Goal: Transaction & Acquisition: Purchase product/service

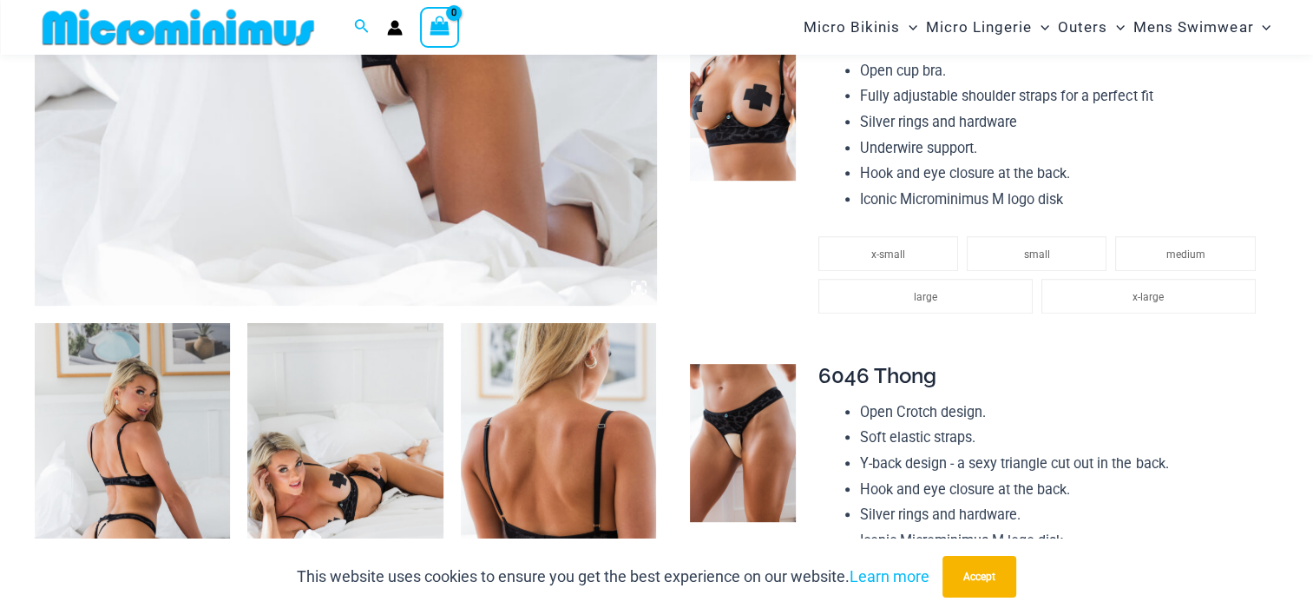
scroll to position [1042, 0]
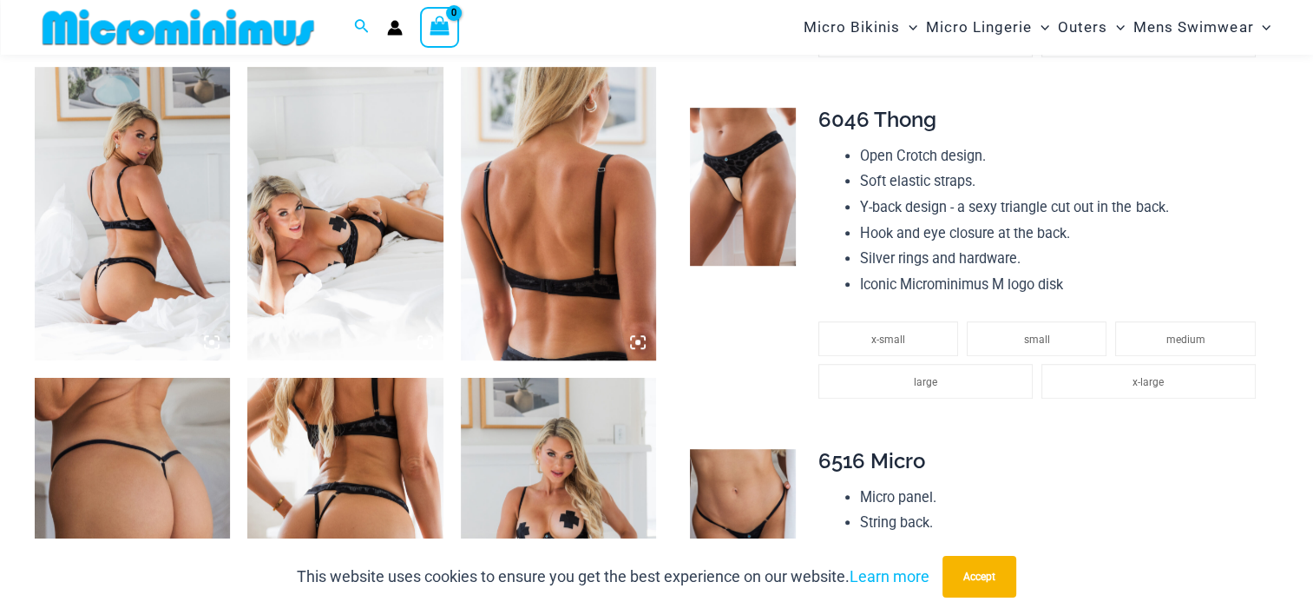
click at [146, 239] on img at bounding box center [132, 213] width 195 height 293
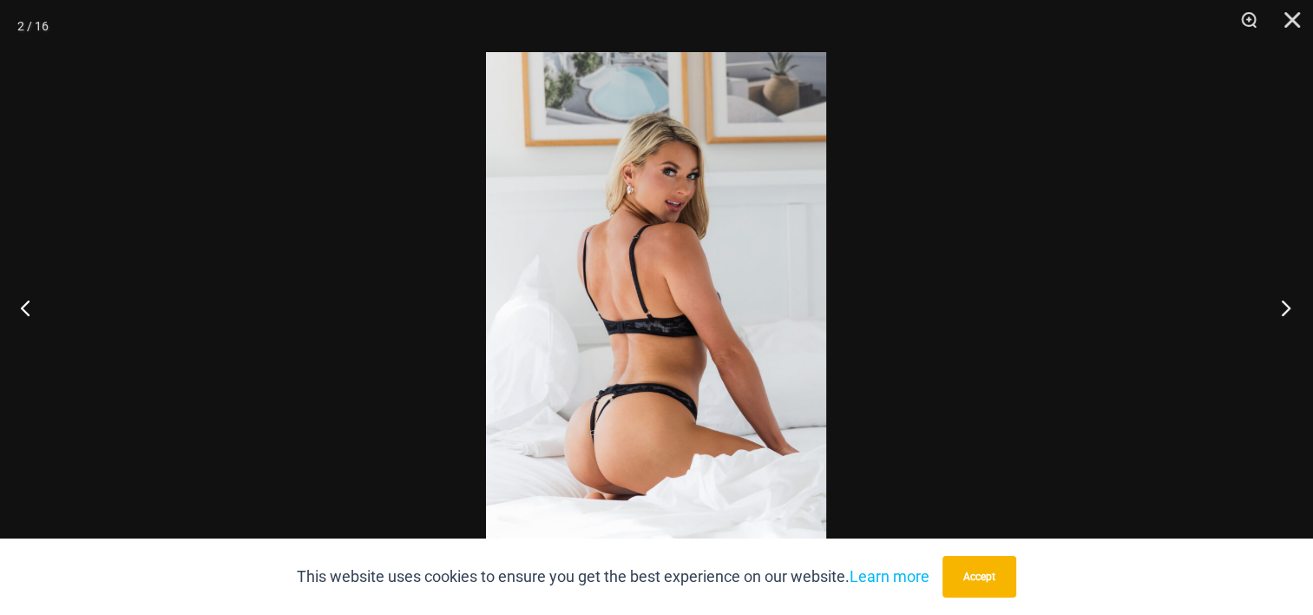
click at [1283, 303] on button "Next" at bounding box center [1280, 307] width 65 height 87
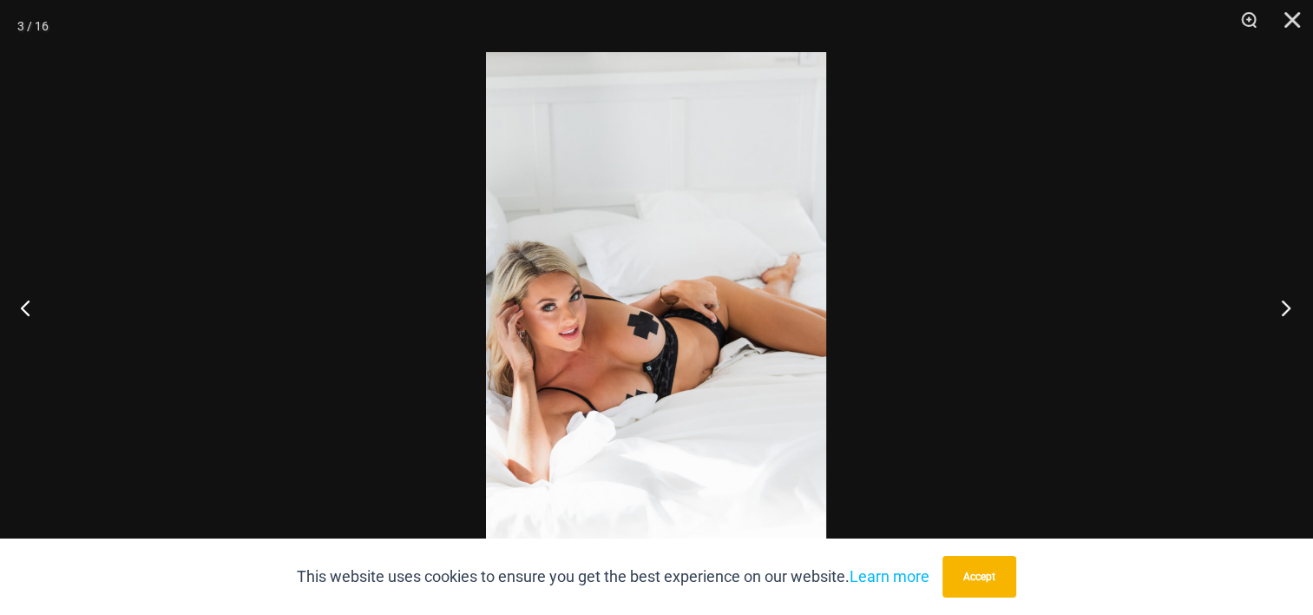
click at [1283, 303] on button "Next" at bounding box center [1280, 307] width 65 height 87
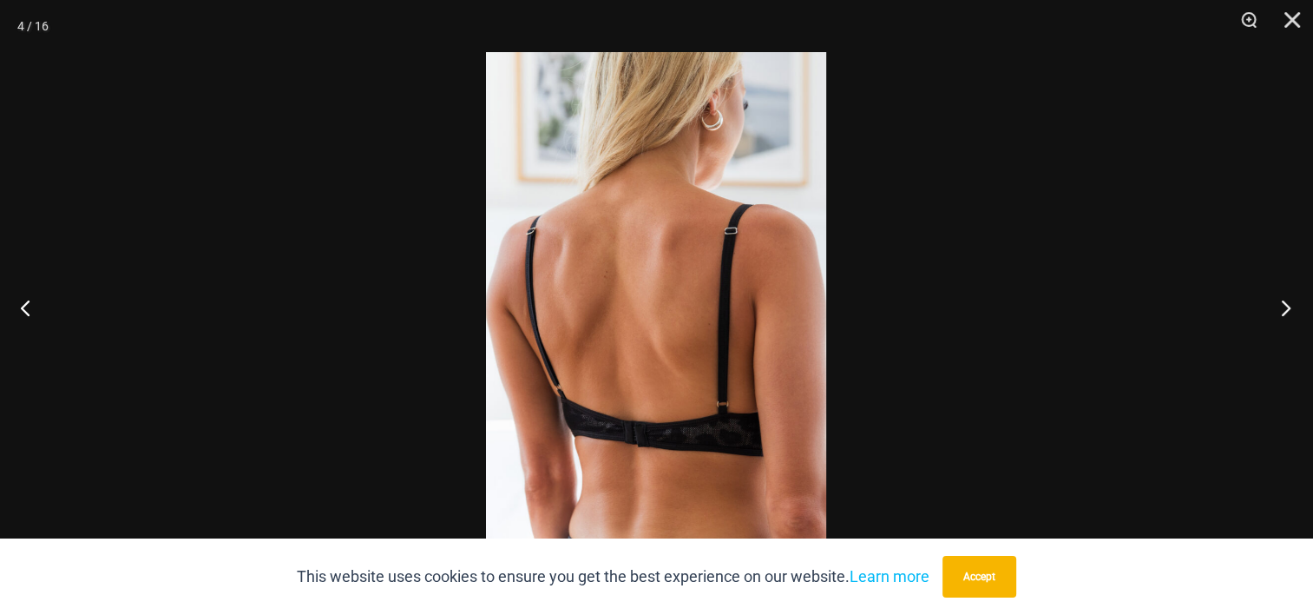
click at [1283, 303] on button "Next" at bounding box center [1280, 307] width 65 height 87
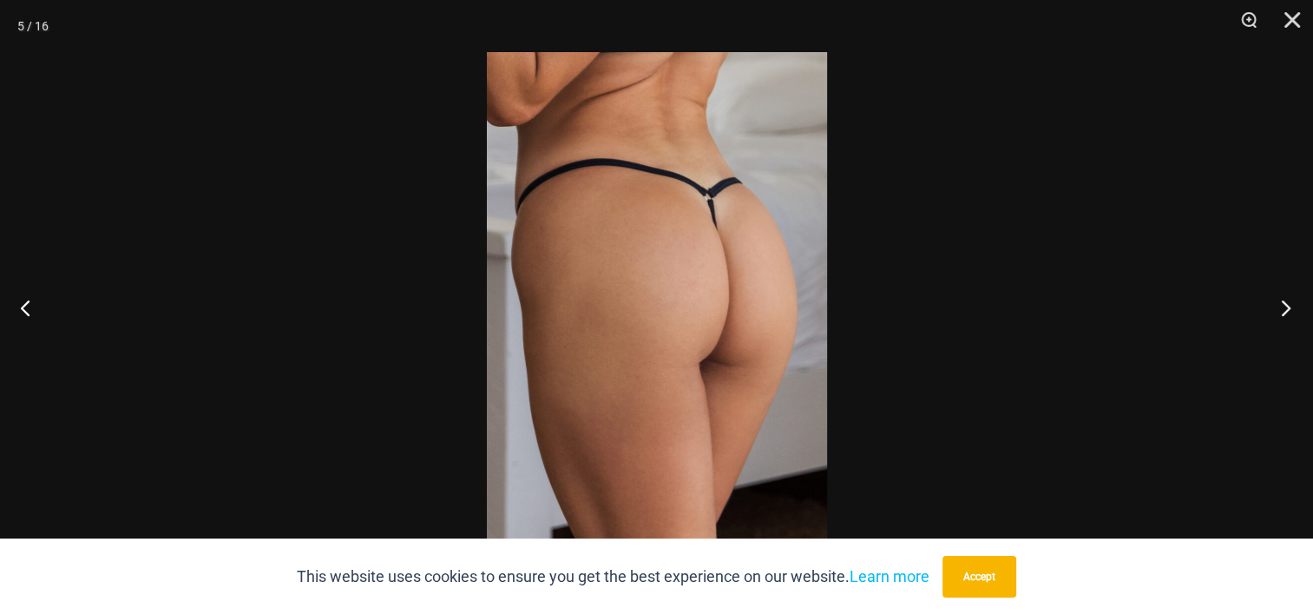
click at [1283, 303] on button "Next" at bounding box center [1280, 307] width 65 height 87
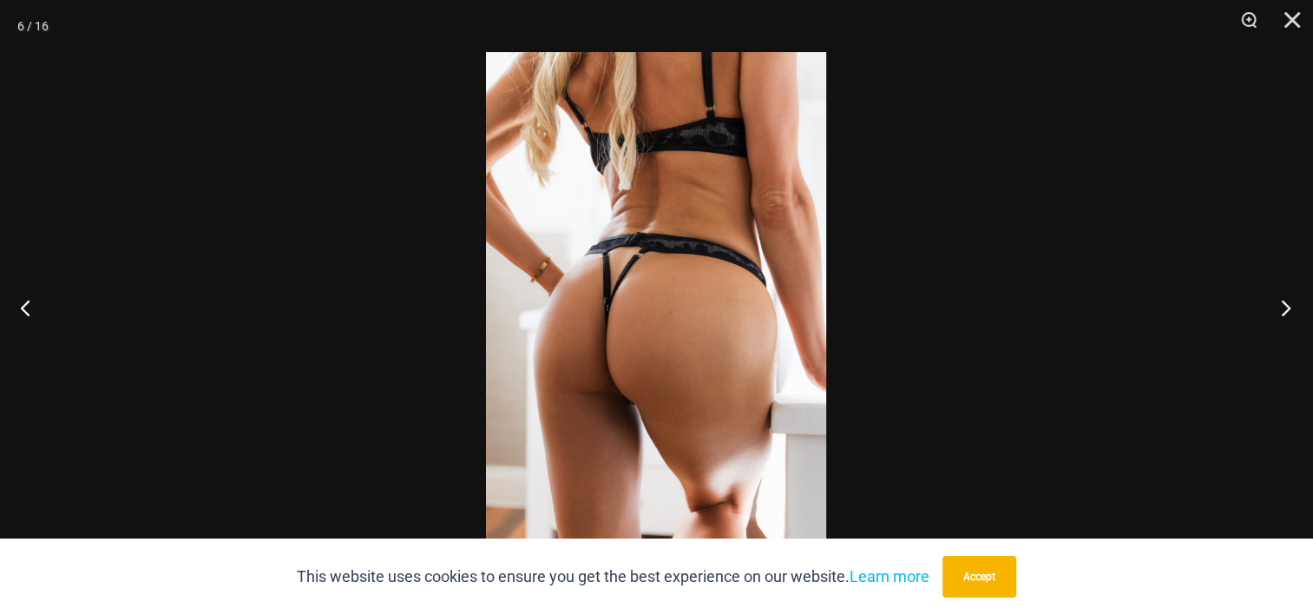
click at [1283, 303] on button "Next" at bounding box center [1280, 307] width 65 height 87
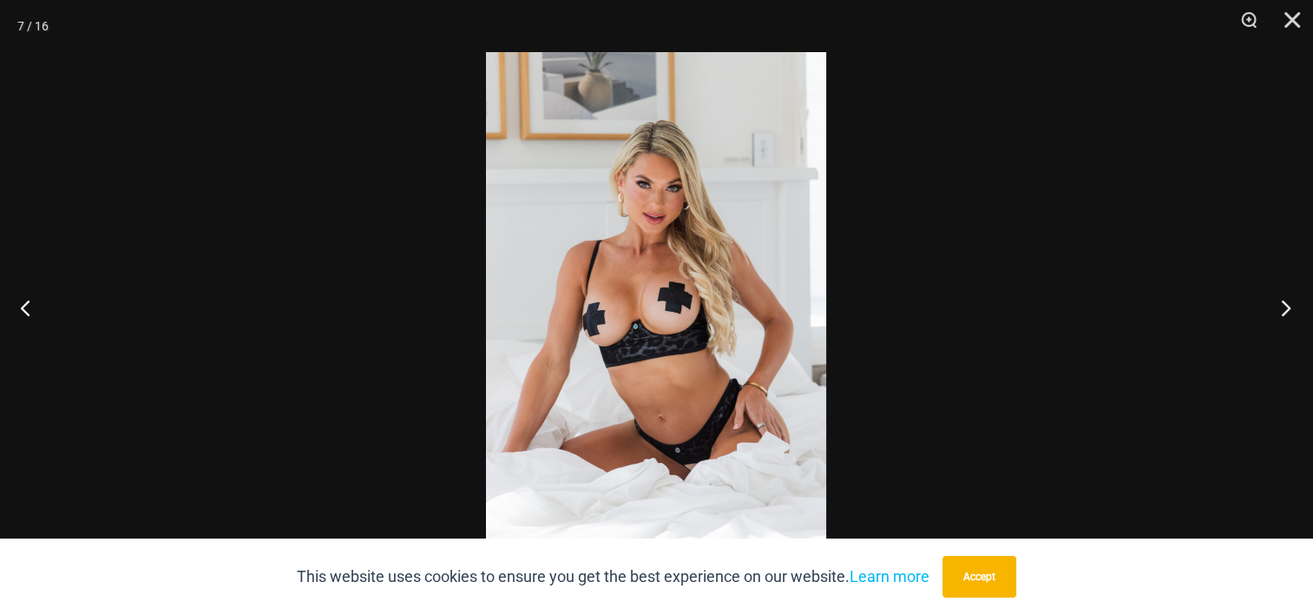
click at [1283, 303] on button "Next" at bounding box center [1280, 307] width 65 height 87
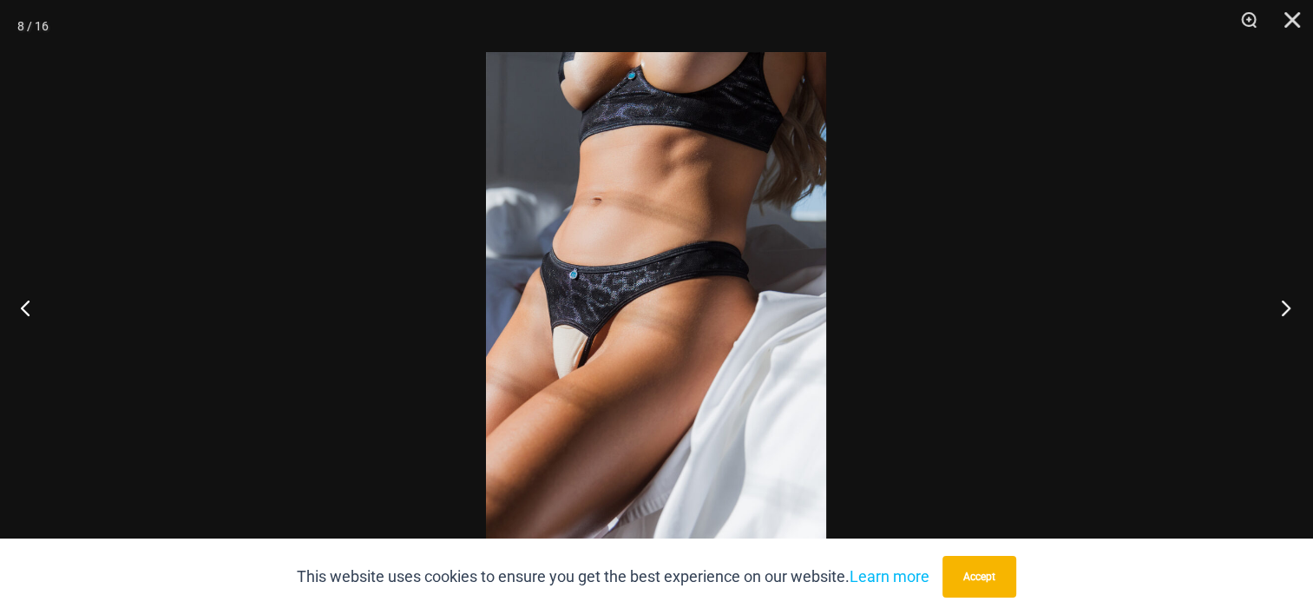
click at [1283, 303] on button "Next" at bounding box center [1280, 307] width 65 height 87
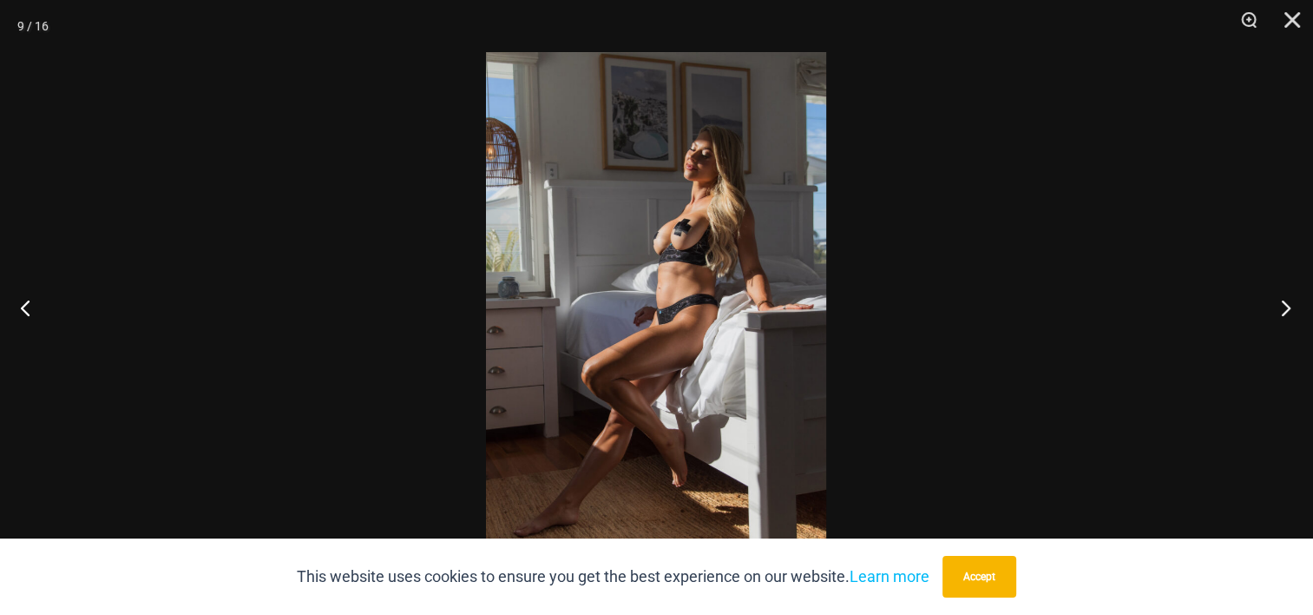
click at [1283, 303] on button "Next" at bounding box center [1280, 307] width 65 height 87
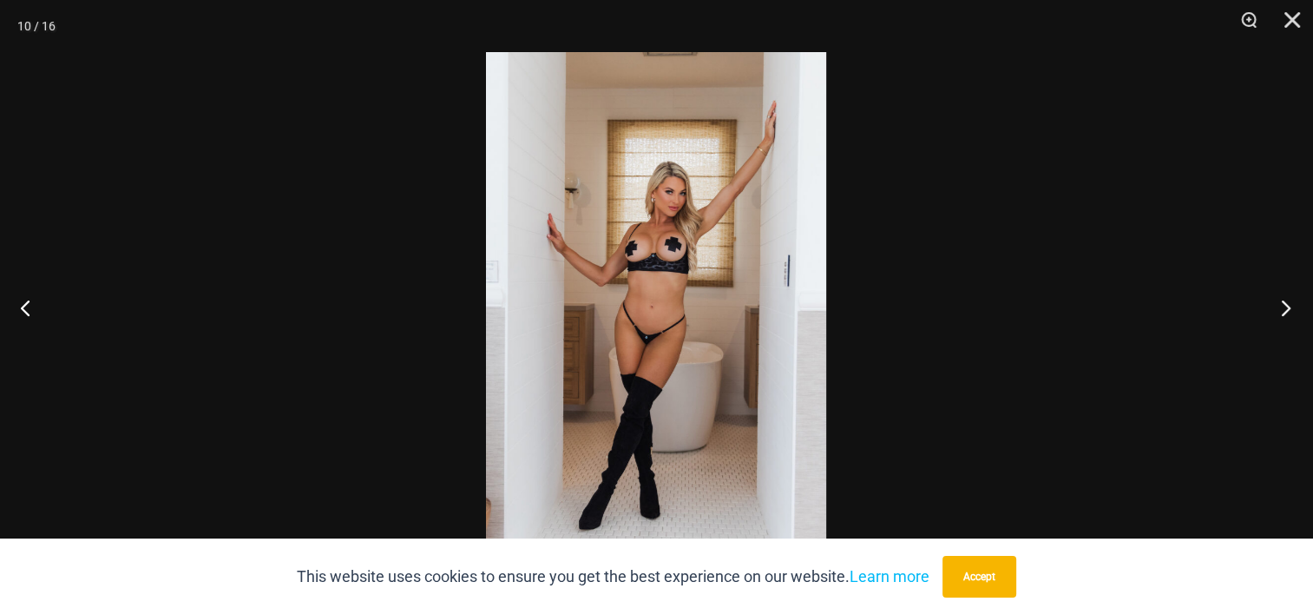
click at [1283, 303] on button "Next" at bounding box center [1280, 307] width 65 height 87
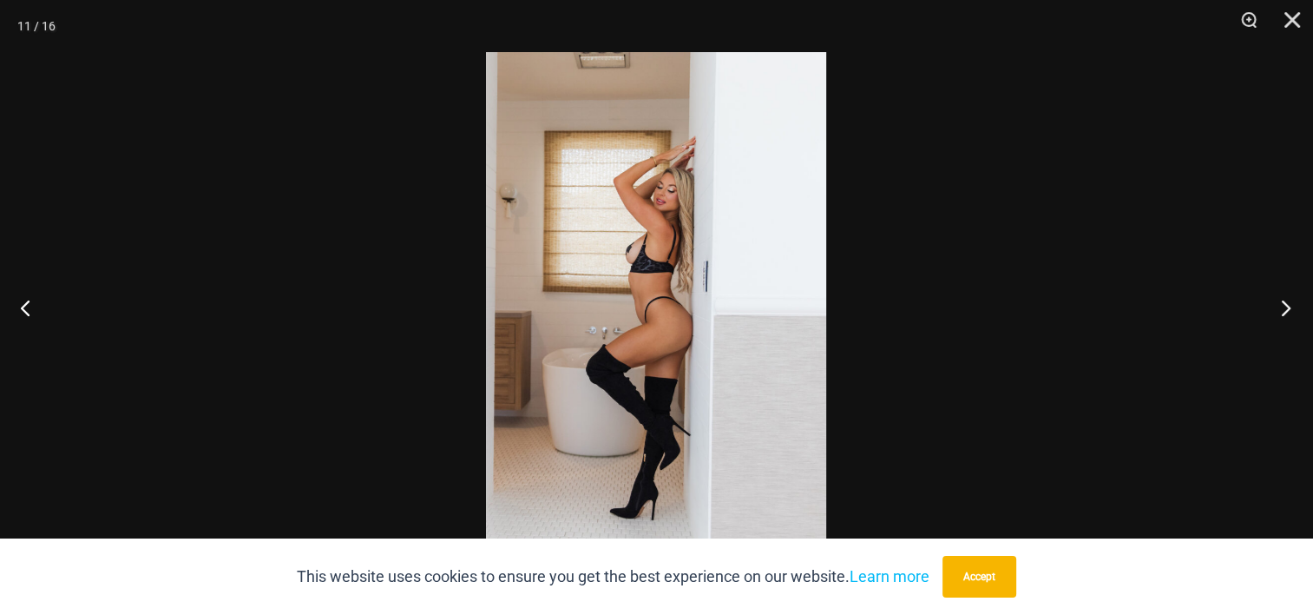
click at [1283, 303] on button "Next" at bounding box center [1280, 307] width 65 height 87
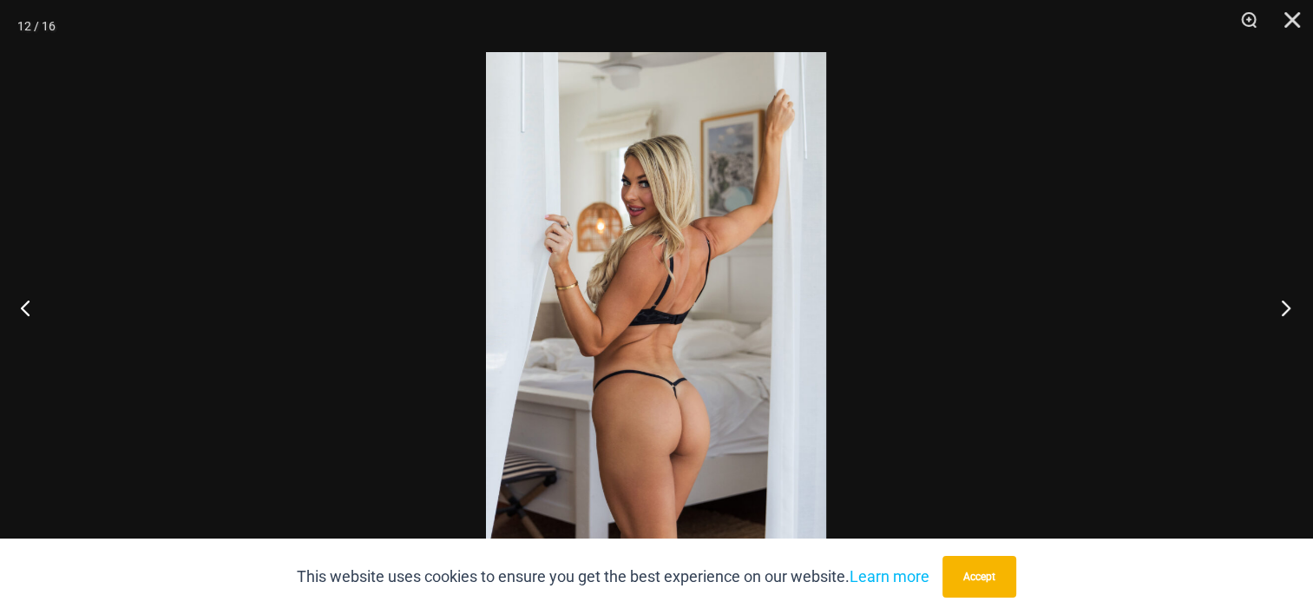
click at [1283, 303] on button "Next" at bounding box center [1280, 307] width 65 height 87
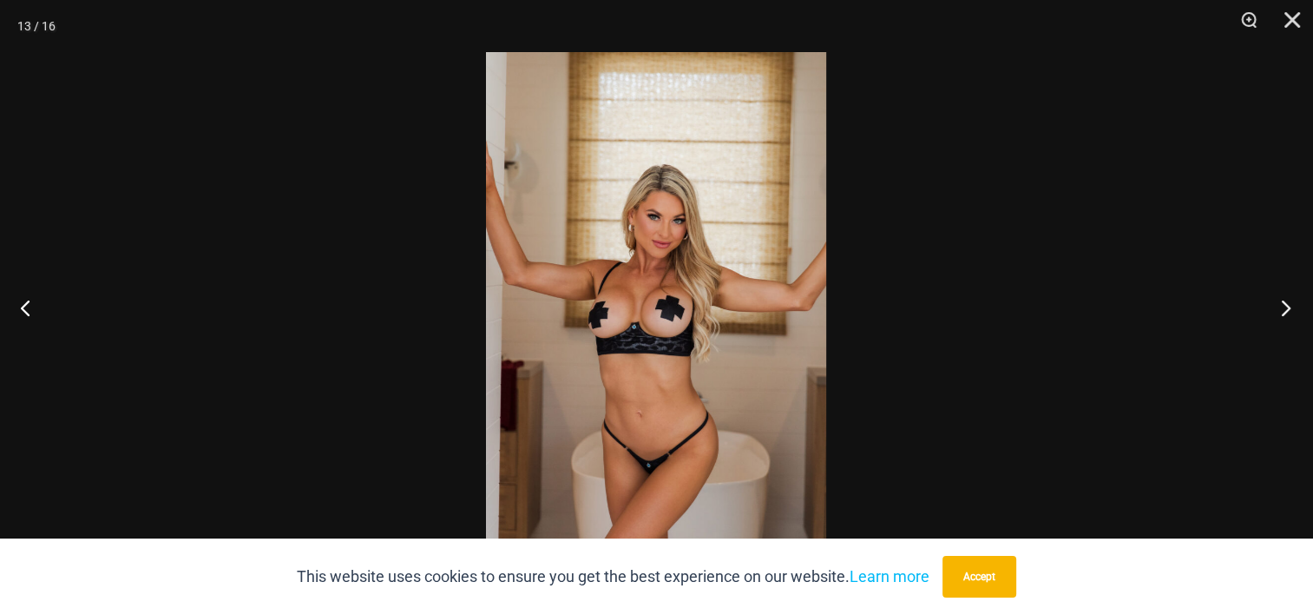
click at [1283, 303] on button "Next" at bounding box center [1280, 307] width 65 height 87
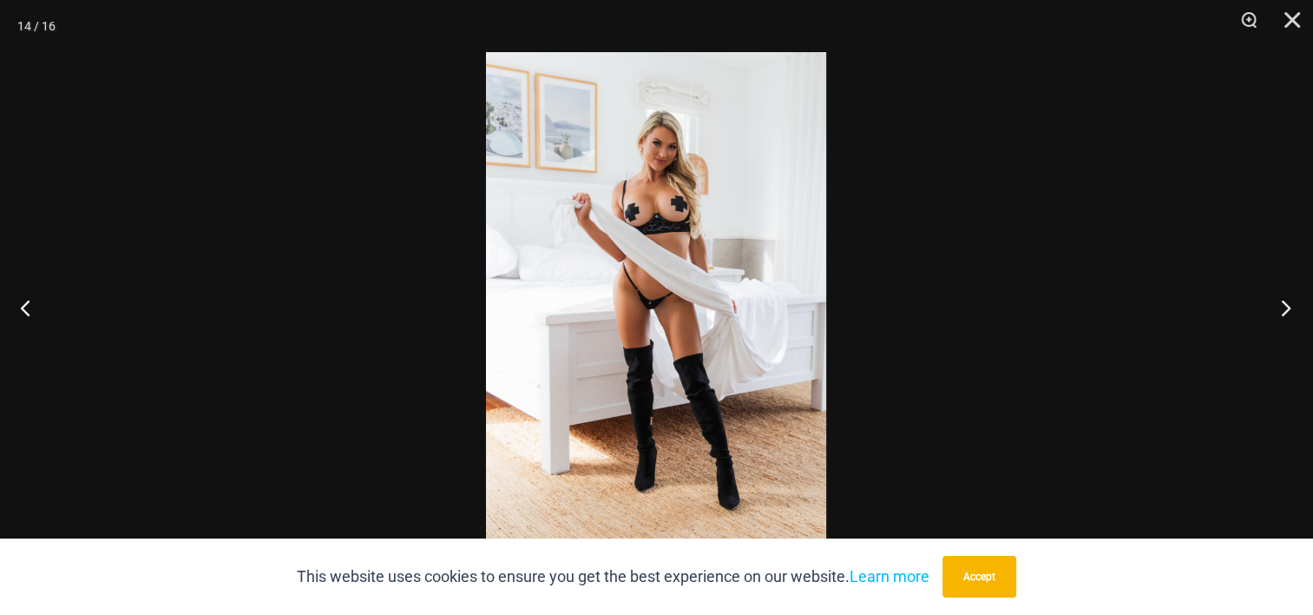
click at [1283, 303] on button "Next" at bounding box center [1280, 307] width 65 height 87
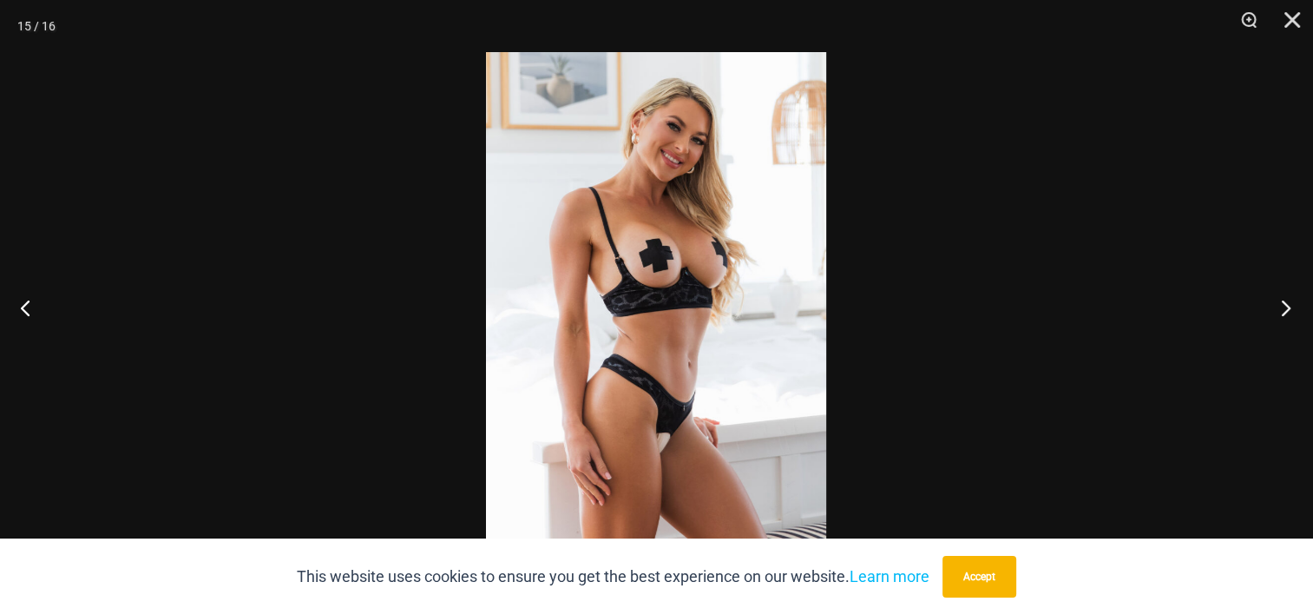
click at [1283, 303] on button "Next" at bounding box center [1280, 307] width 65 height 87
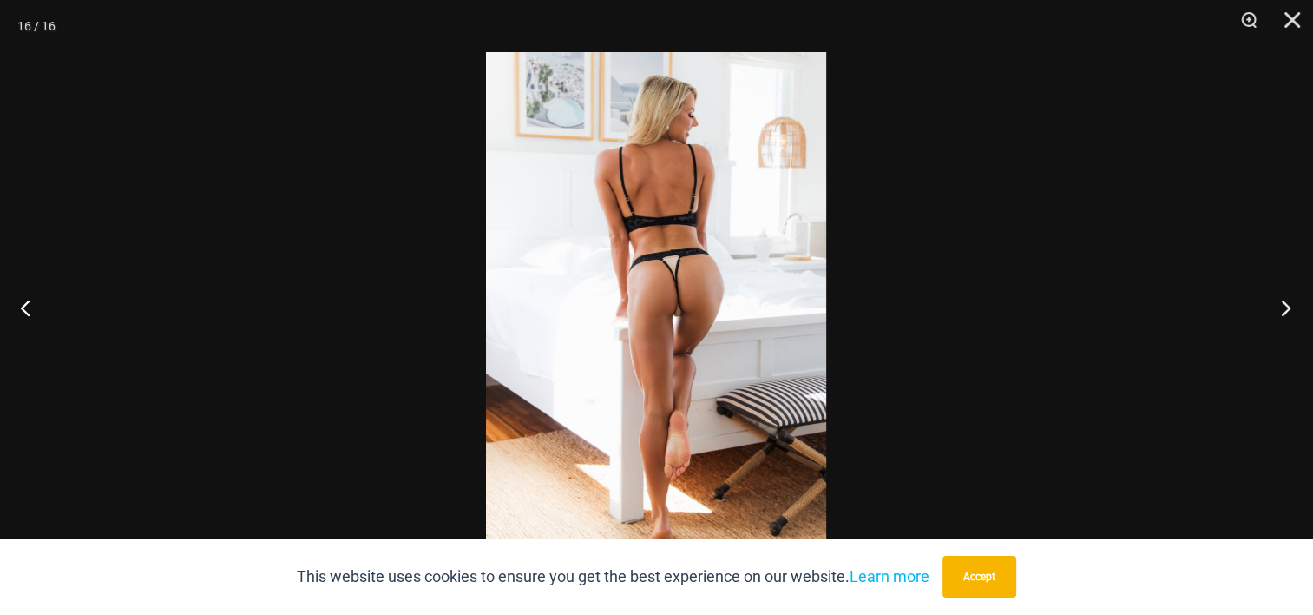
click at [1283, 303] on button "Next" at bounding box center [1280, 307] width 65 height 87
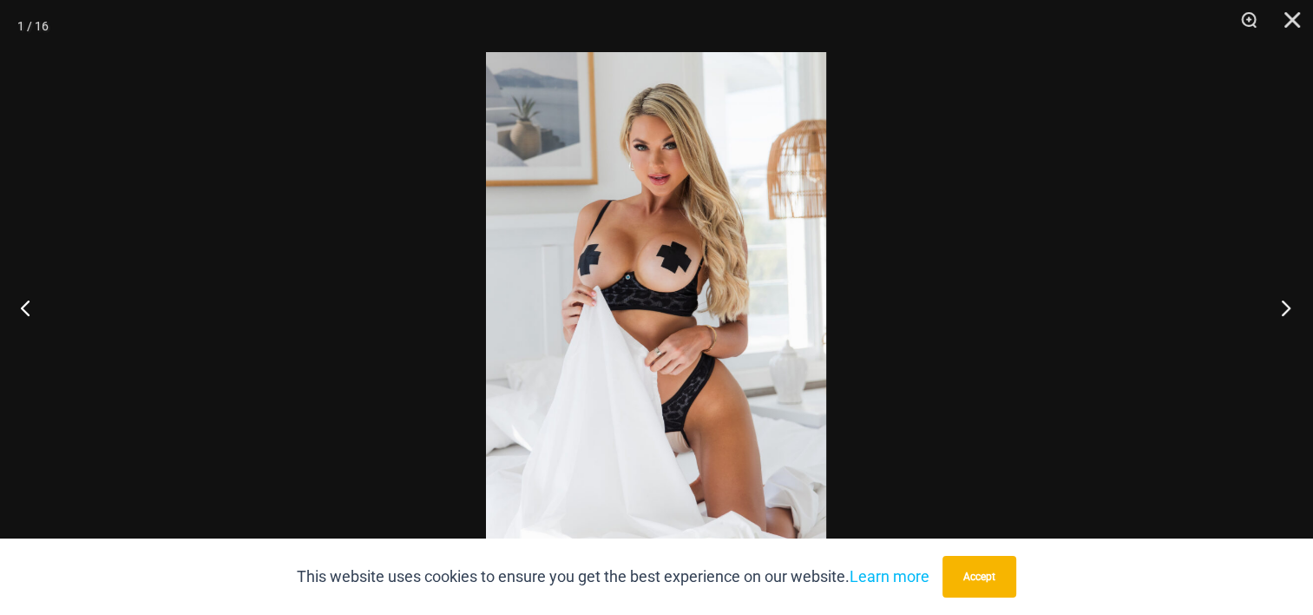
click at [1283, 303] on button "Next" at bounding box center [1280, 307] width 65 height 87
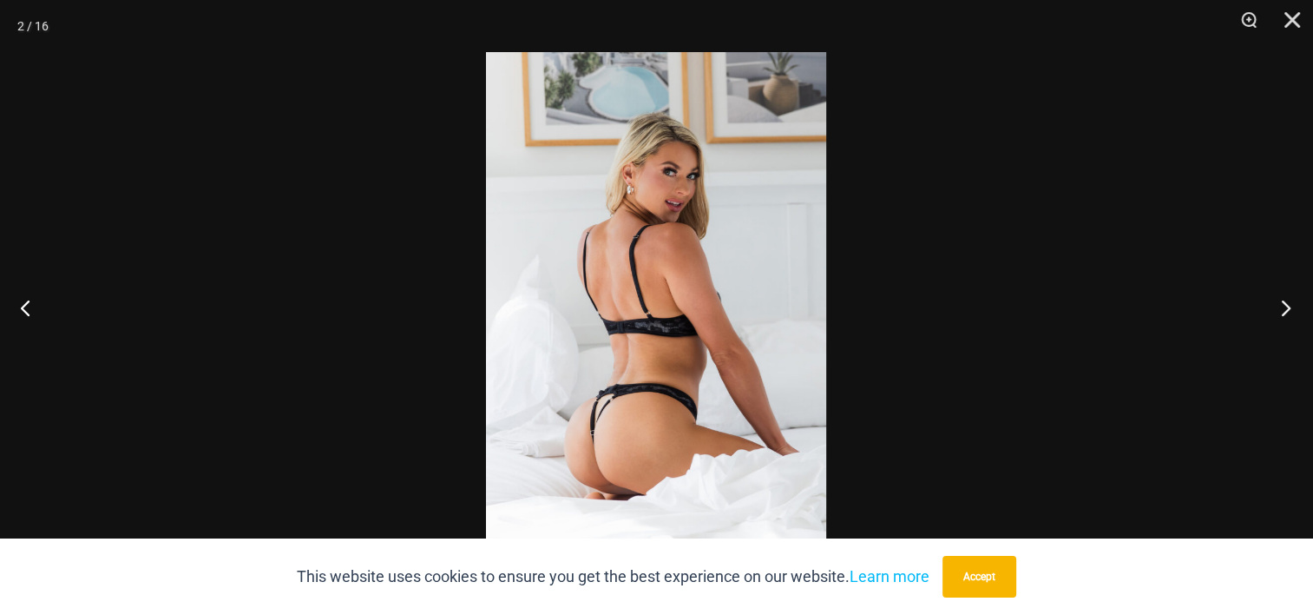
click at [1283, 303] on button "Next" at bounding box center [1280, 307] width 65 height 87
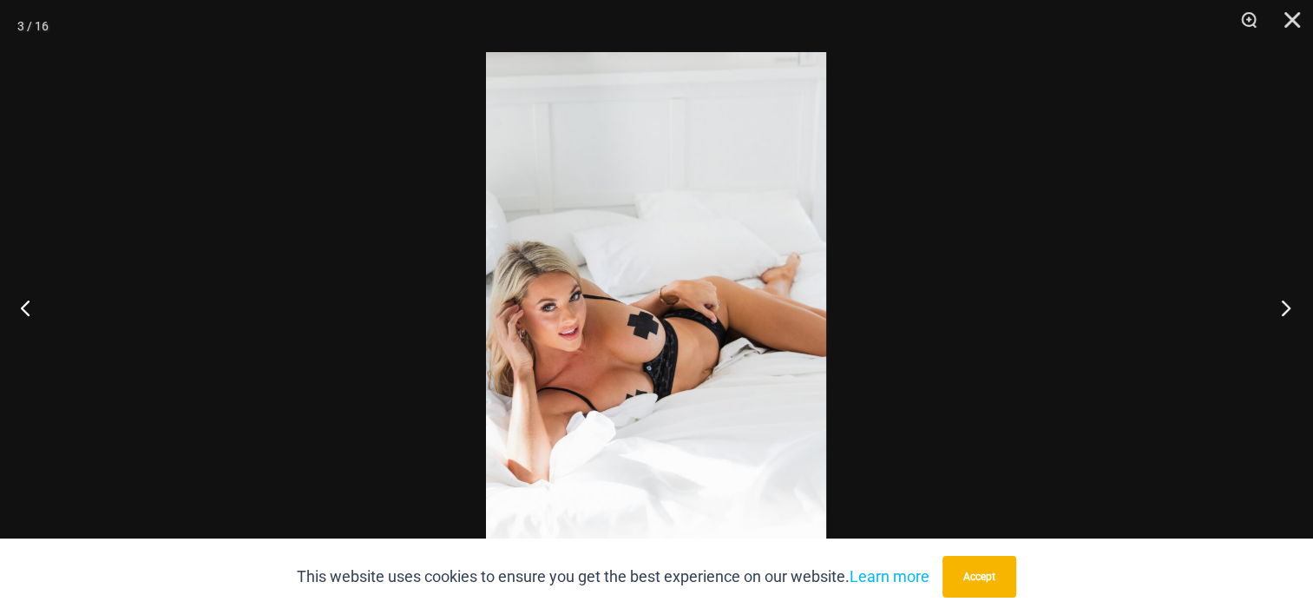
click at [1283, 303] on button "Next" at bounding box center [1280, 307] width 65 height 87
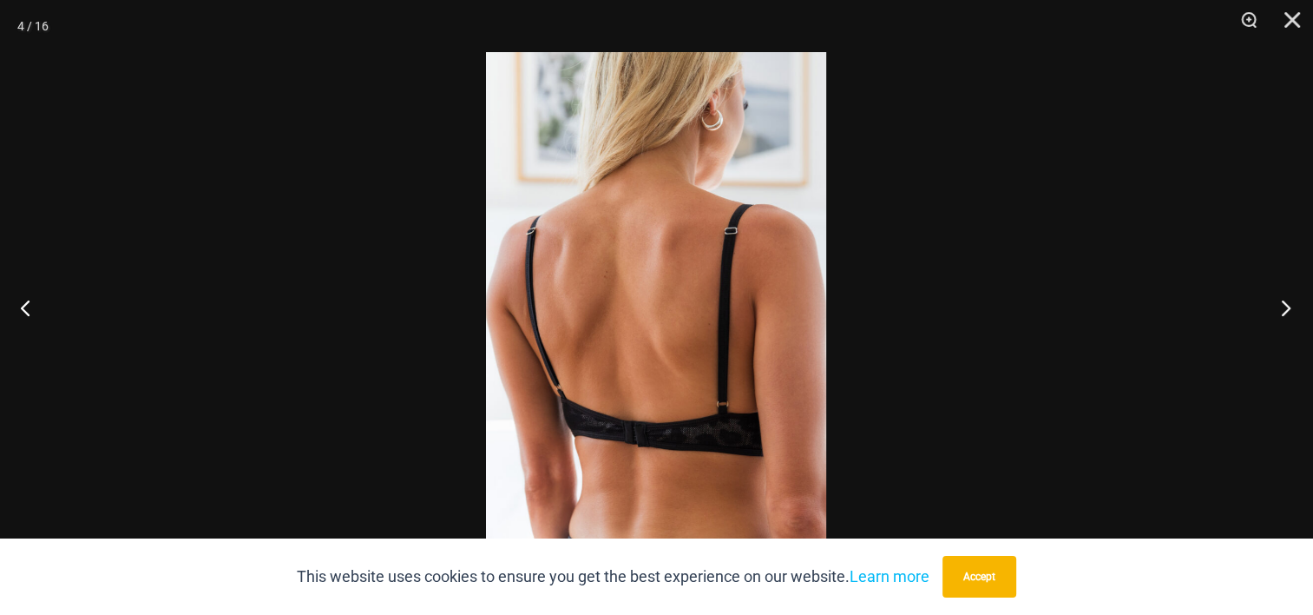
click at [1283, 303] on button "Next" at bounding box center [1280, 307] width 65 height 87
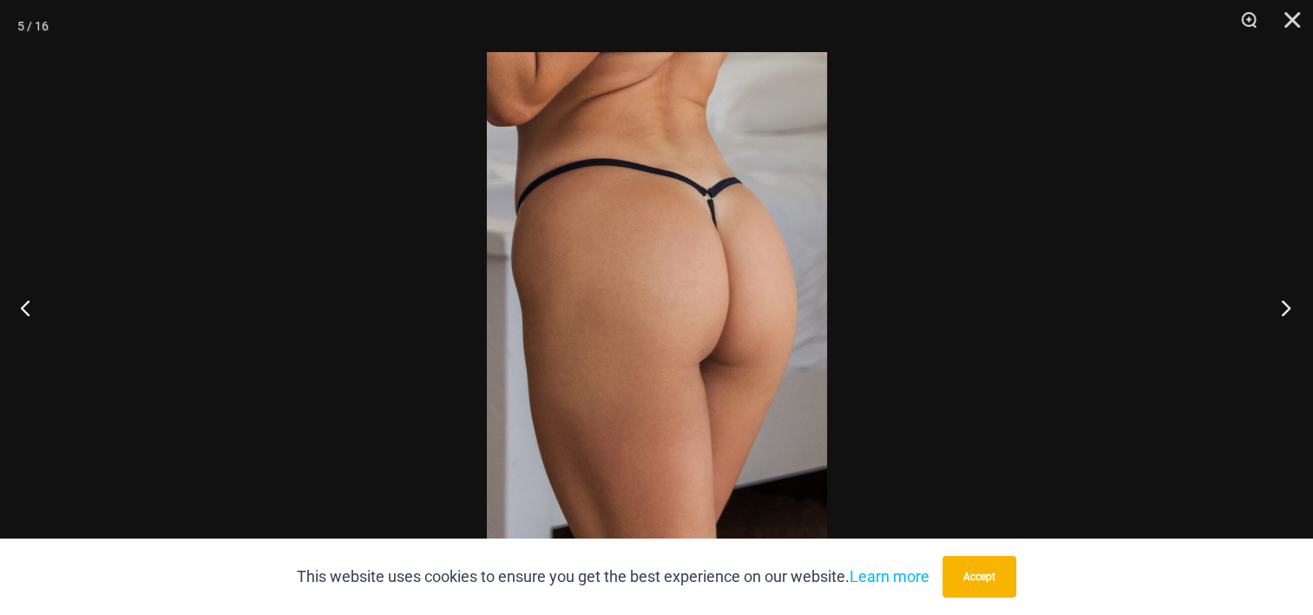
click at [1283, 303] on button "Next" at bounding box center [1280, 307] width 65 height 87
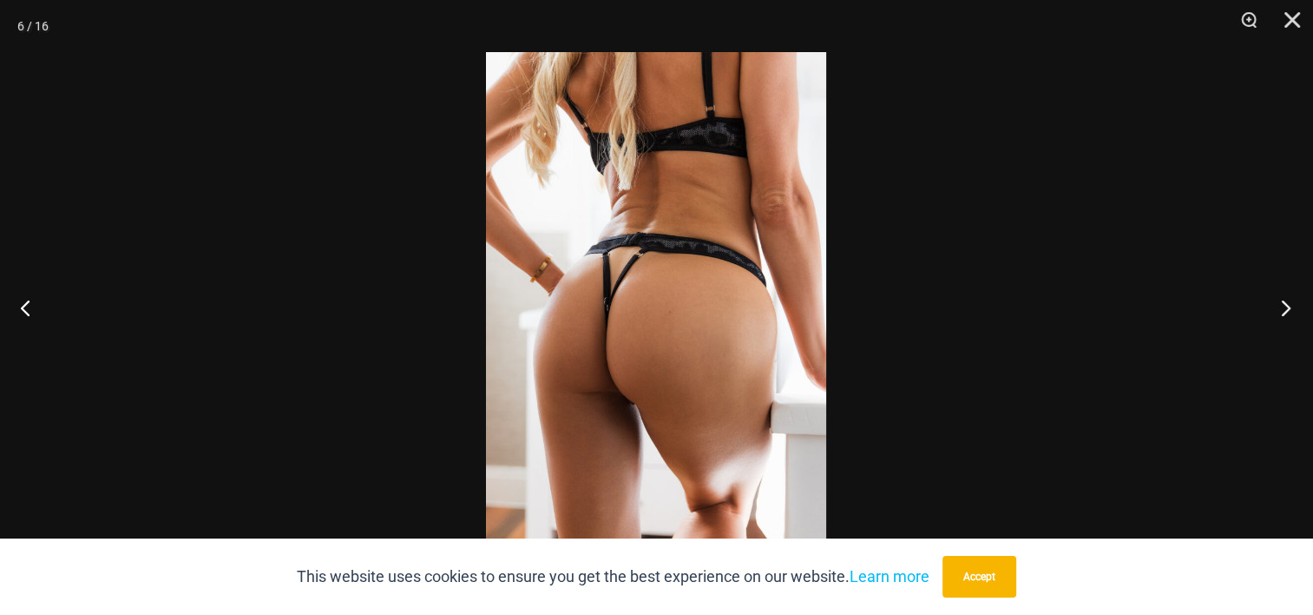
click at [1283, 303] on button "Next" at bounding box center [1280, 307] width 65 height 87
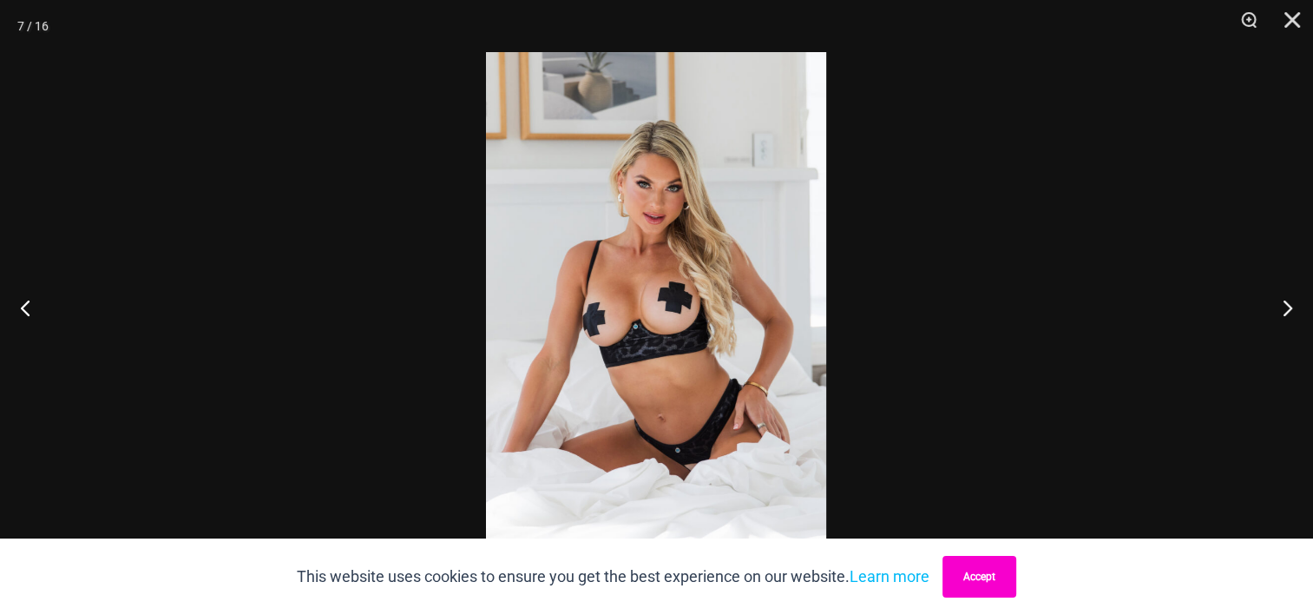
click at [986, 580] on button "Accept" at bounding box center [980, 576] width 74 height 42
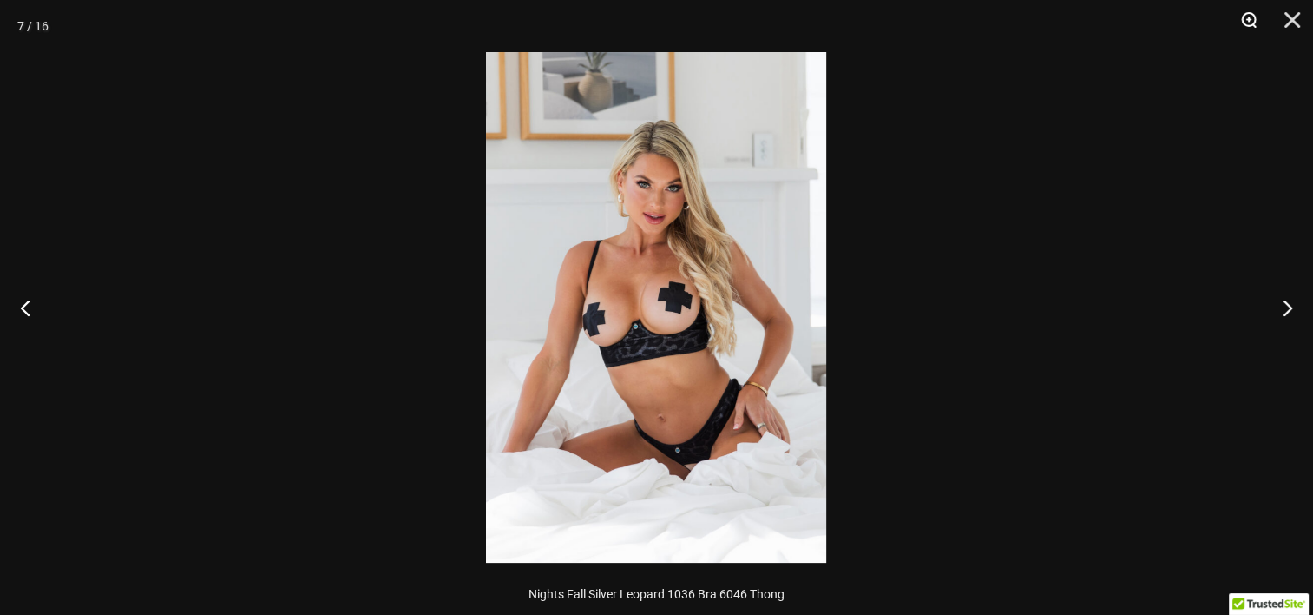
click at [1248, 17] on button "Zoom" at bounding box center [1242, 26] width 43 height 52
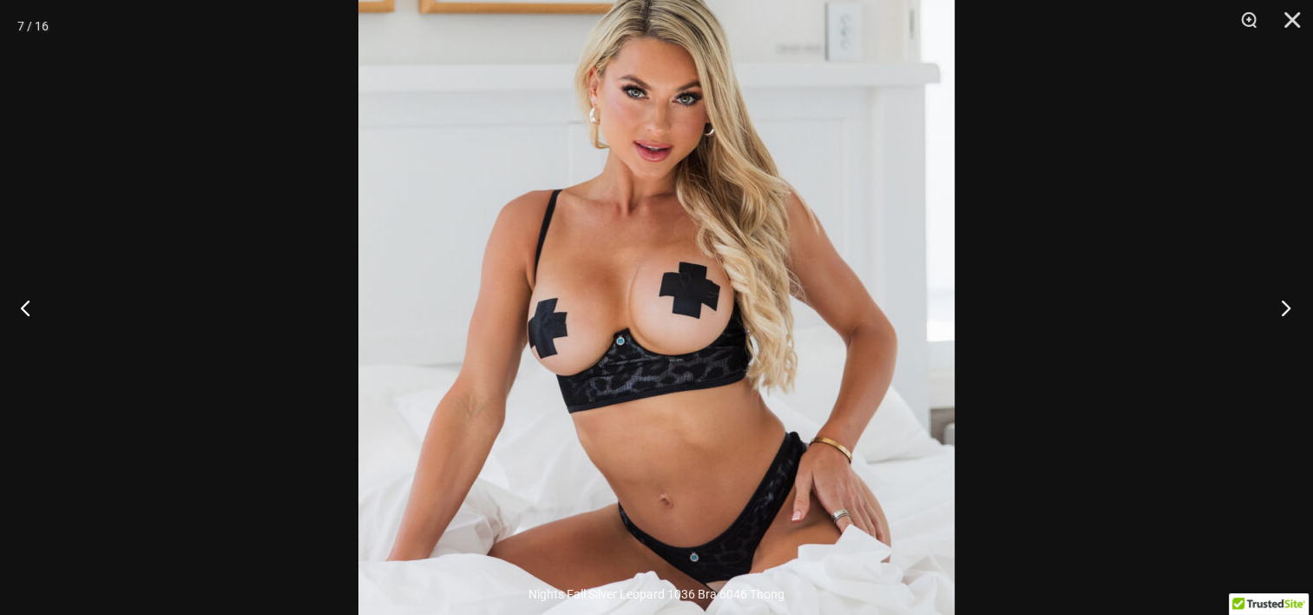
click at [1285, 303] on button "Next" at bounding box center [1280, 307] width 65 height 87
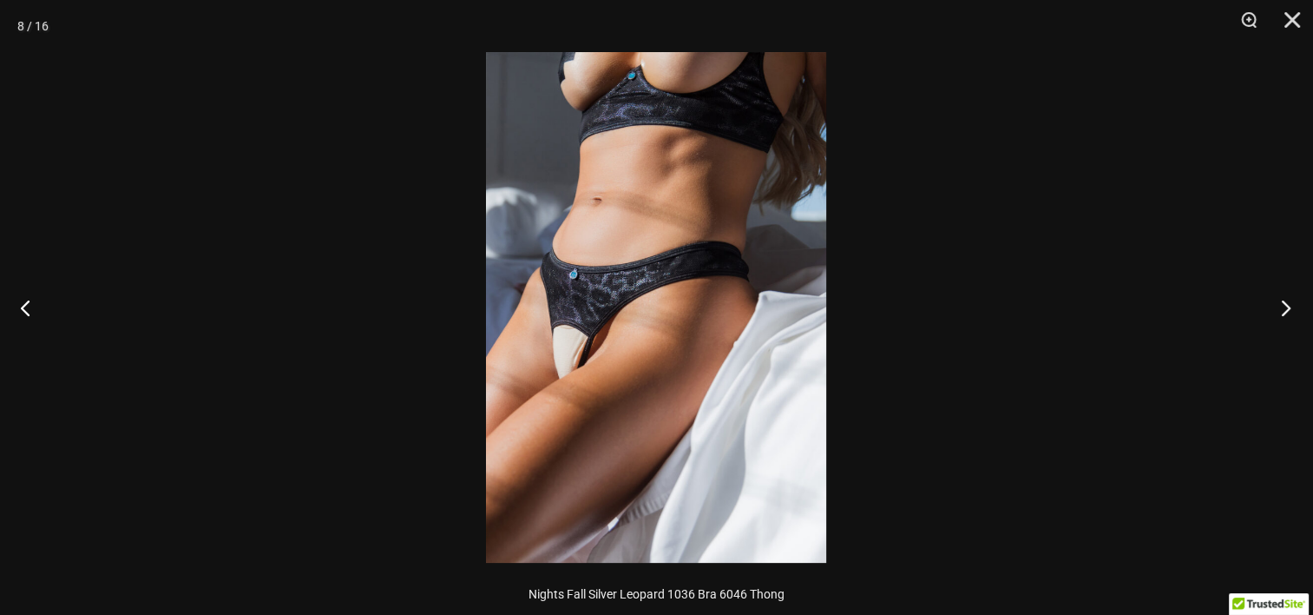
click at [1285, 303] on button "Next" at bounding box center [1280, 307] width 65 height 87
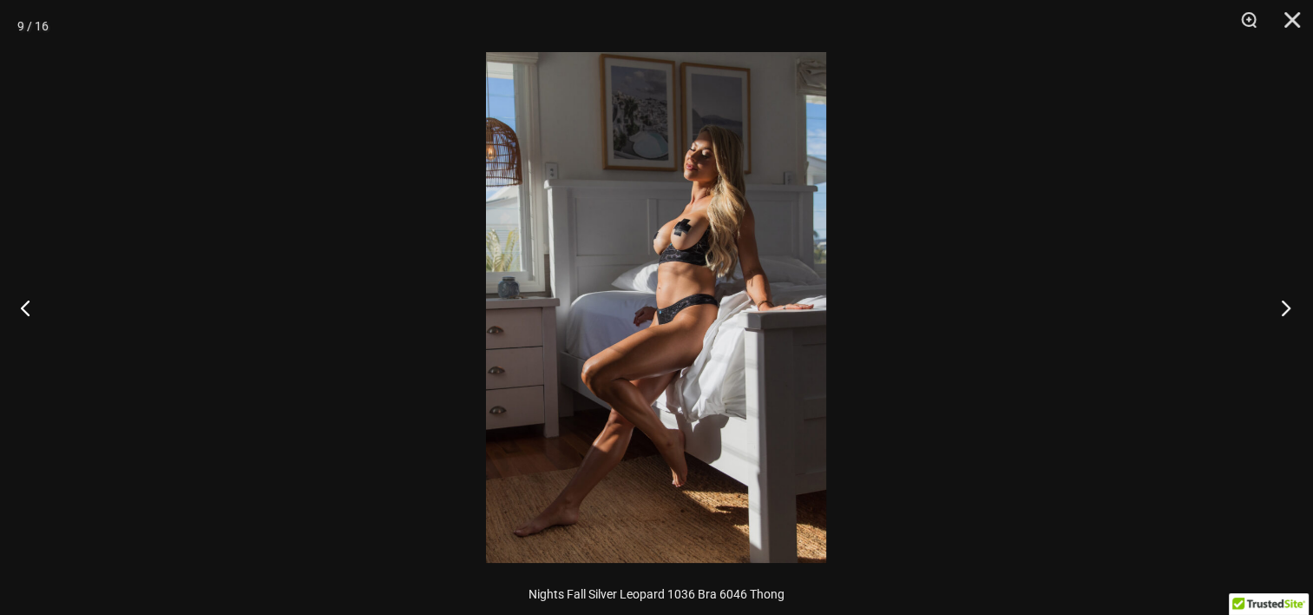
click at [1285, 303] on button "Next" at bounding box center [1280, 307] width 65 height 87
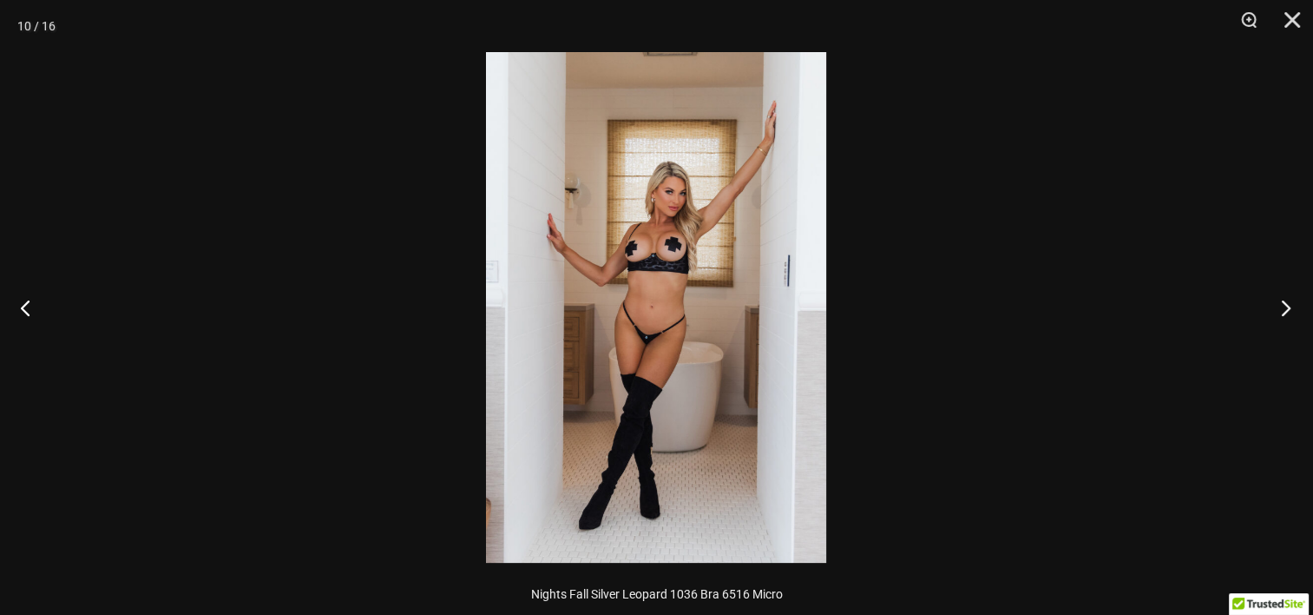
click at [1285, 303] on button "Next" at bounding box center [1280, 307] width 65 height 87
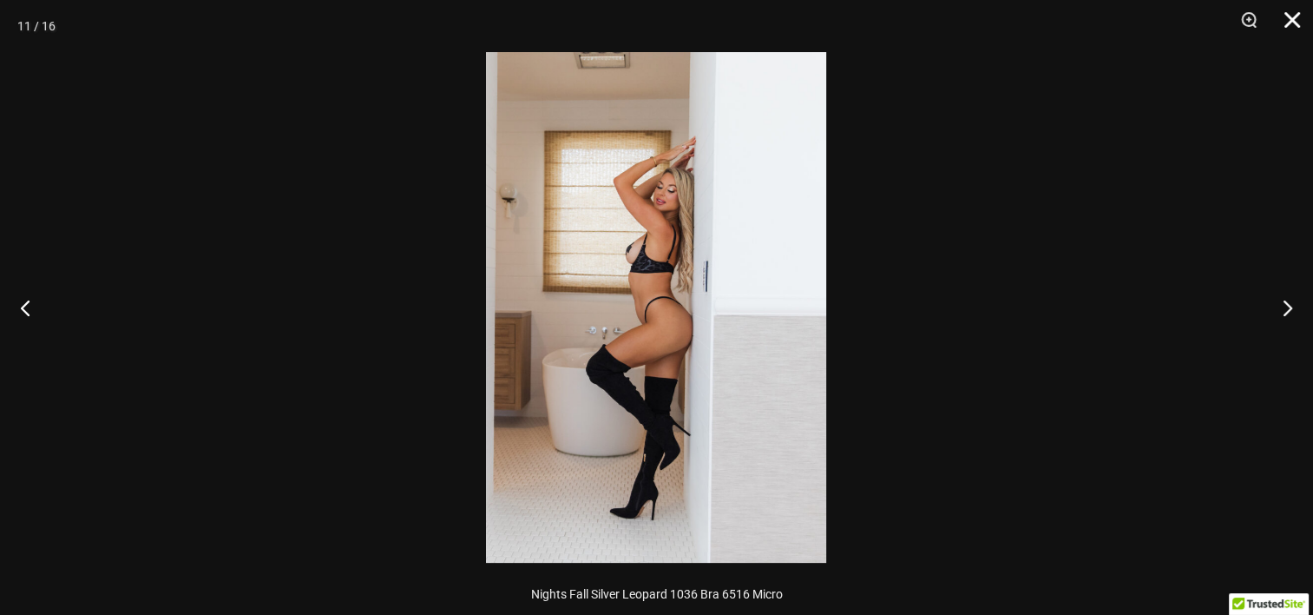
click at [1292, 21] on button "Close" at bounding box center [1286, 26] width 43 height 52
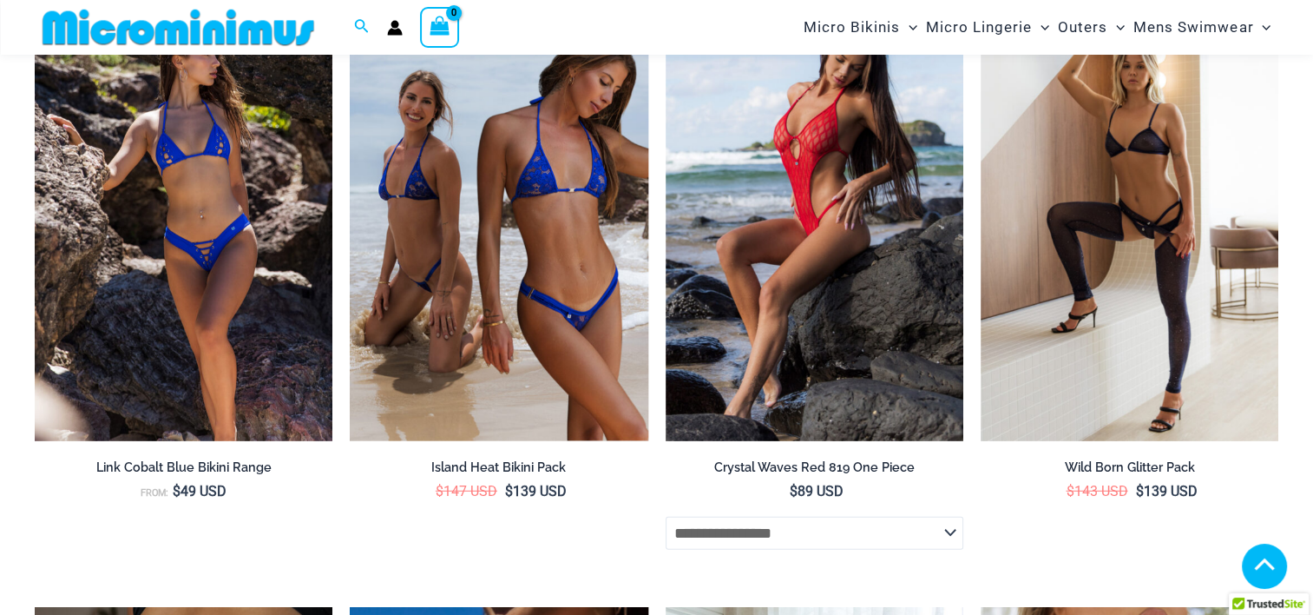
scroll to position [4600, 0]
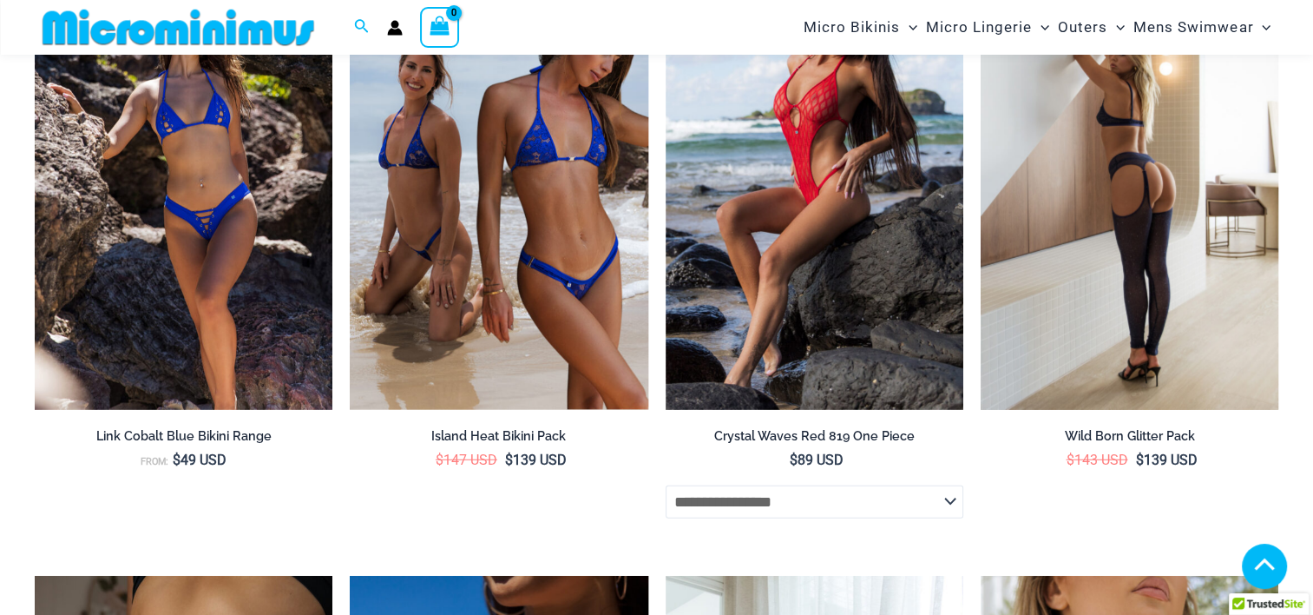
click at [1156, 233] on img at bounding box center [1130, 186] width 298 height 447
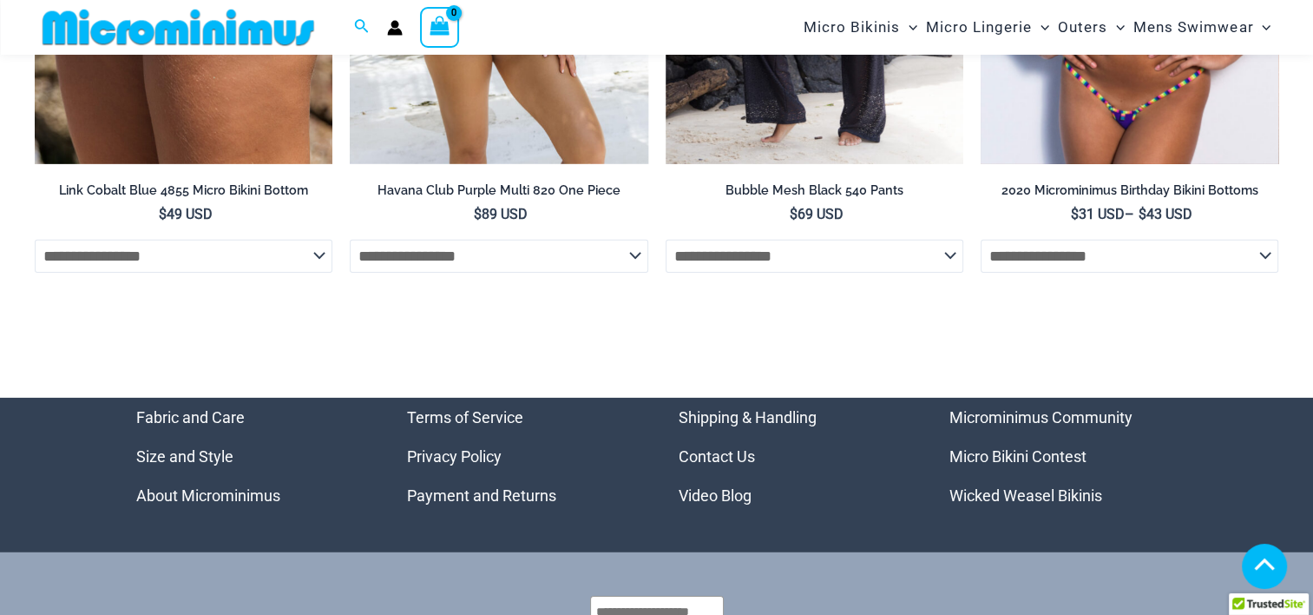
scroll to position [5222, 0]
